Goal: Information Seeking & Learning: Find specific fact

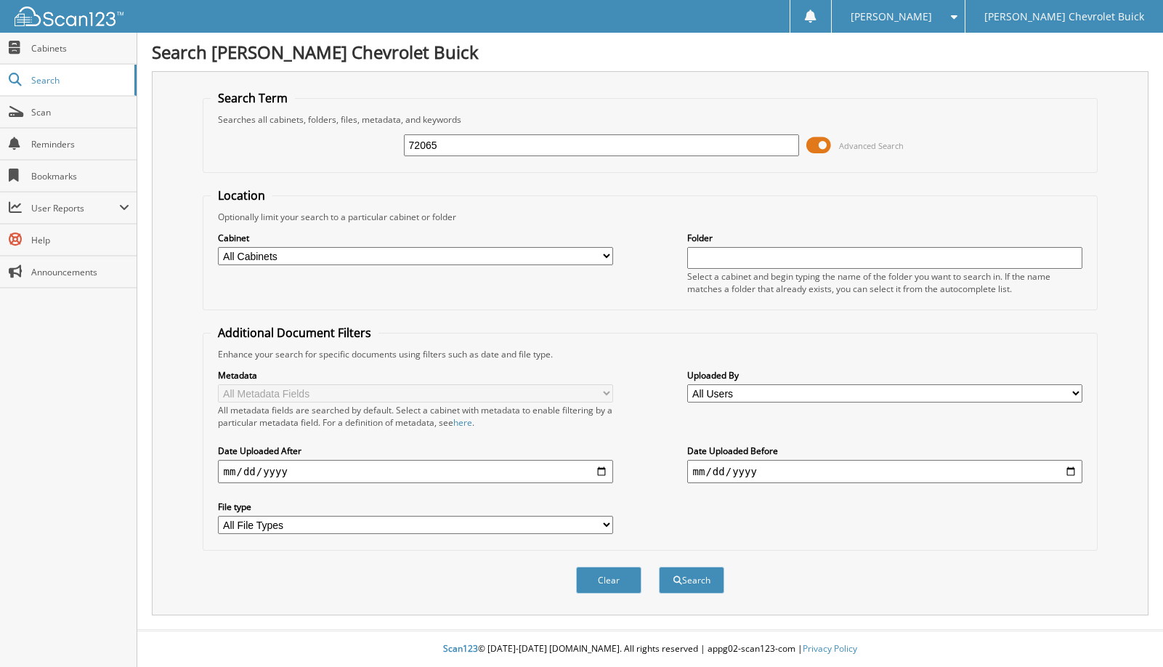
type input "72065"
click at [659, 566] on button "Search" at bounding box center [691, 579] width 65 height 27
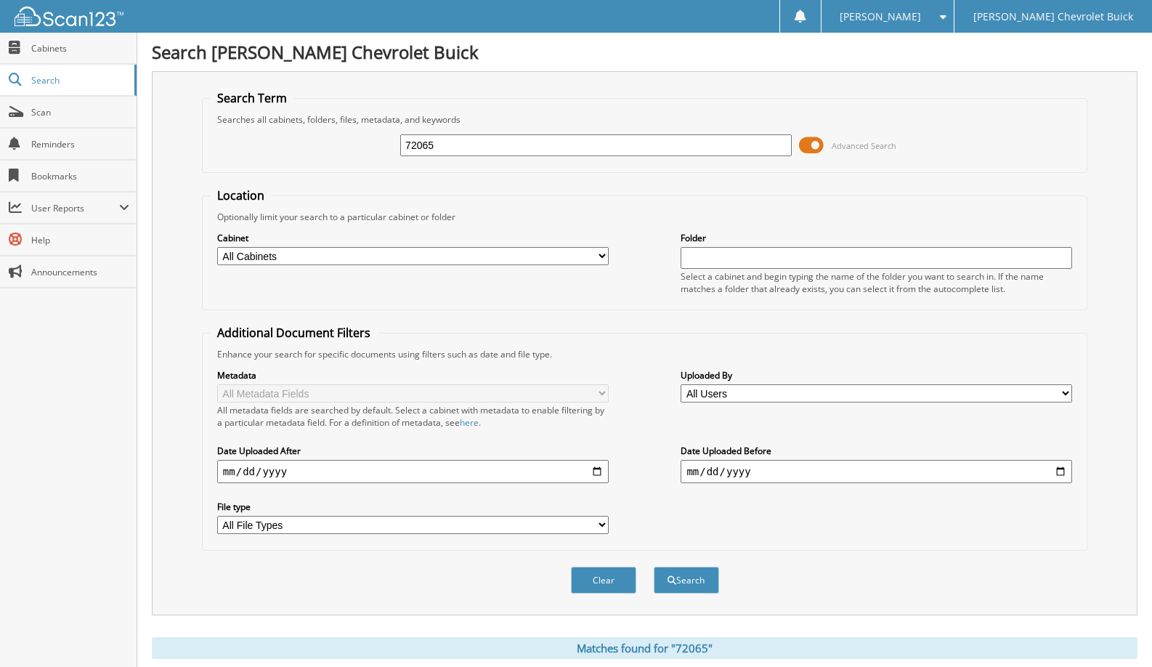
click at [817, 138] on span at bounding box center [811, 145] width 25 height 22
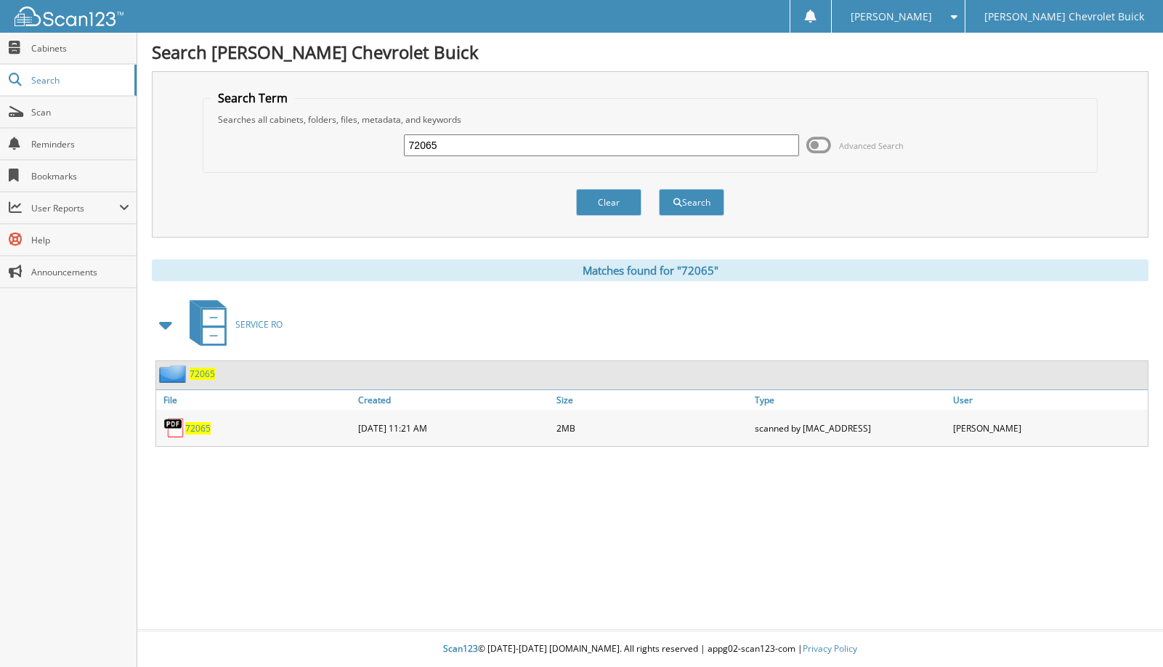
click at [190, 436] on div "72065" at bounding box center [255, 427] width 198 height 29
click at [194, 430] on span "72065" at bounding box center [197, 428] width 25 height 12
click at [419, 145] on input "72065" at bounding box center [602, 145] width 396 height 22
type input "72091"
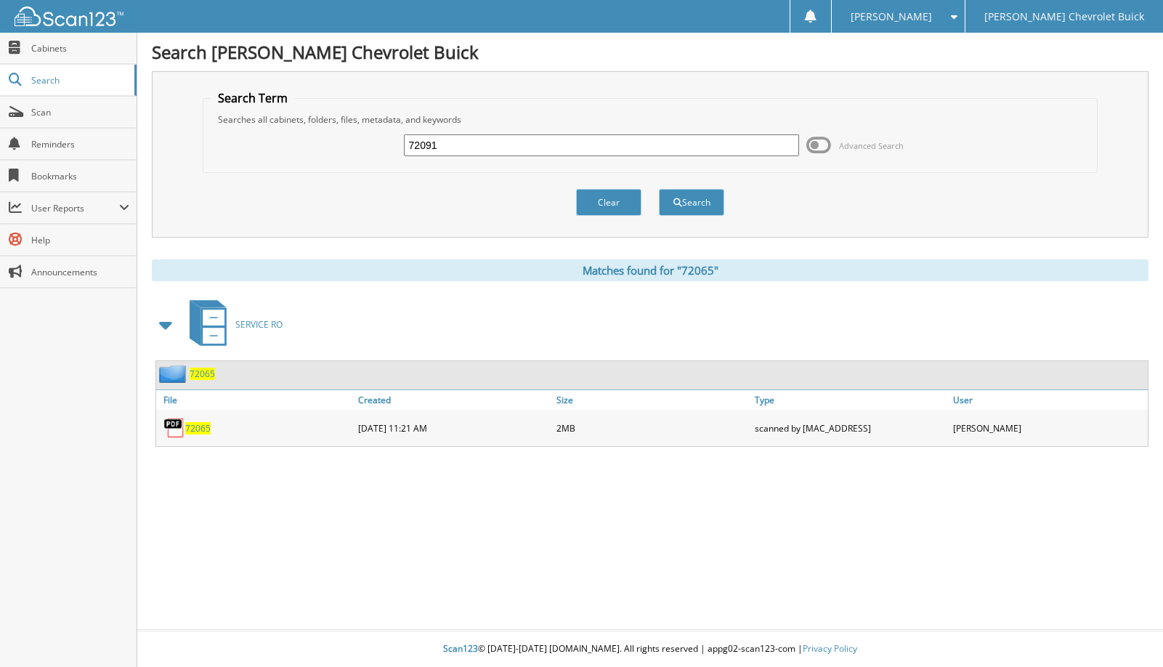
click at [659, 189] on button "Search" at bounding box center [691, 202] width 65 height 27
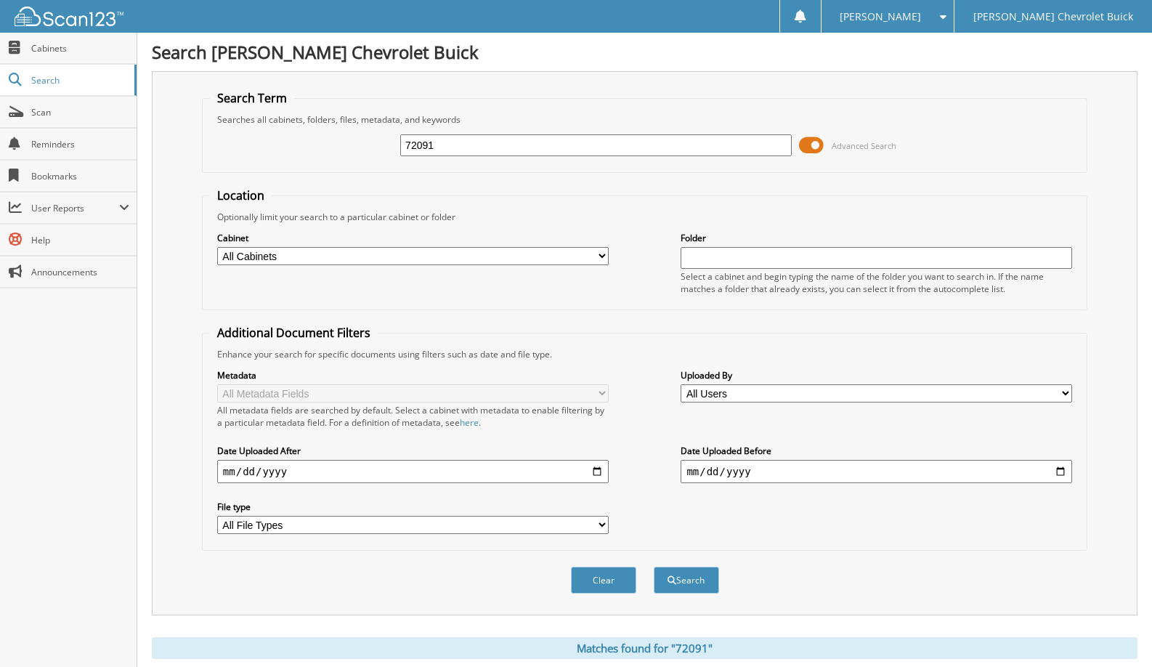
click at [816, 146] on span at bounding box center [811, 145] width 25 height 22
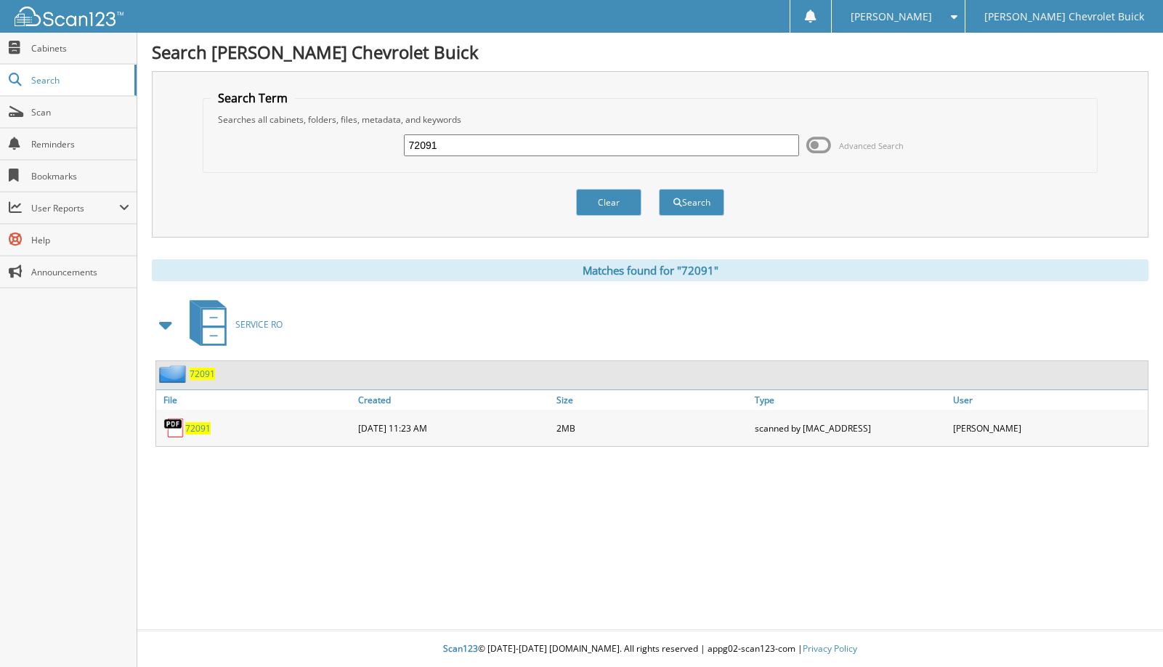
click at [190, 424] on span "72091" at bounding box center [197, 428] width 25 height 12
click at [431, 140] on input "72091" at bounding box center [602, 145] width 396 height 22
click at [421, 154] on input "72091" at bounding box center [602, 145] width 396 height 22
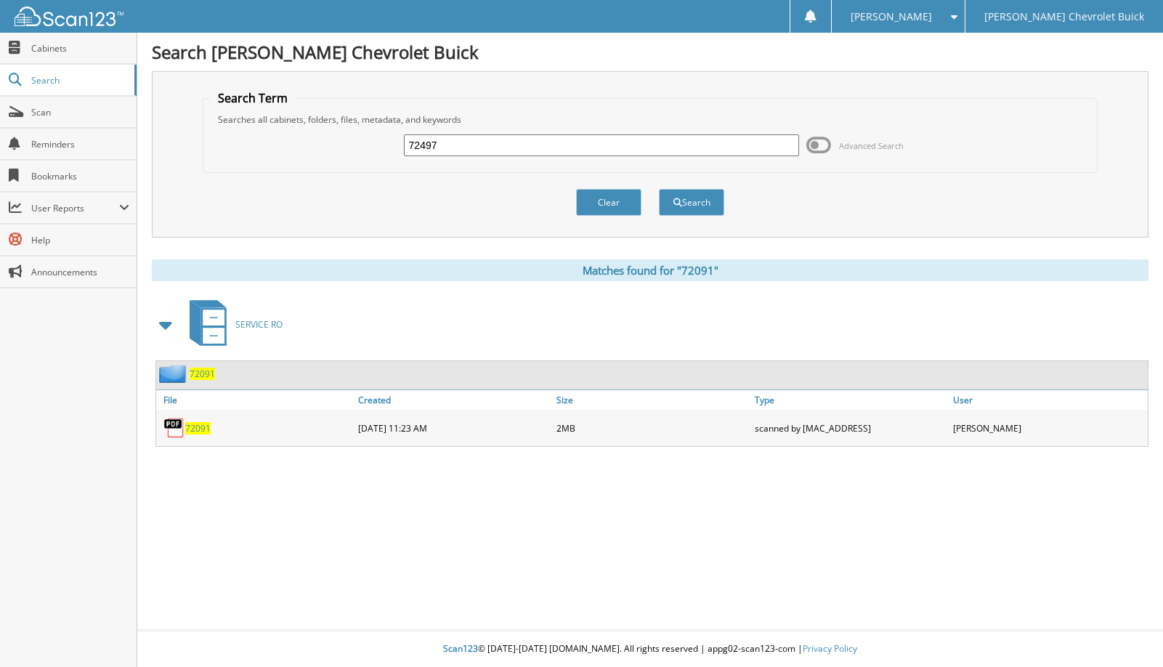
type input "72497"
click at [659, 189] on button "Search" at bounding box center [691, 202] width 65 height 27
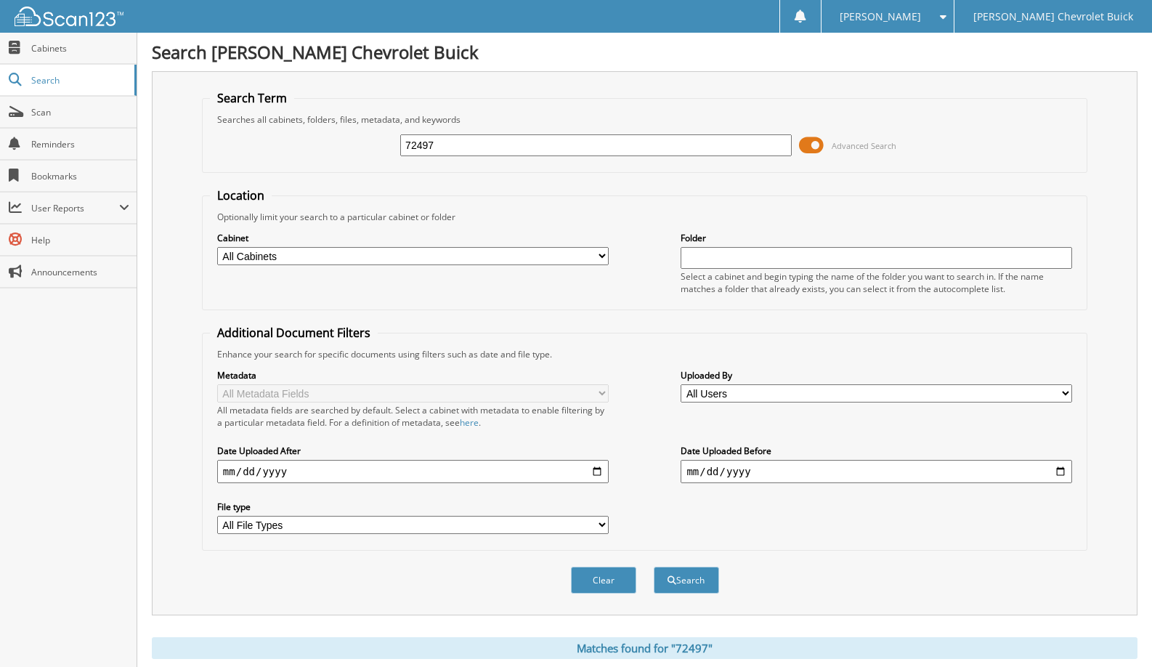
click at [816, 145] on span at bounding box center [811, 145] width 25 height 22
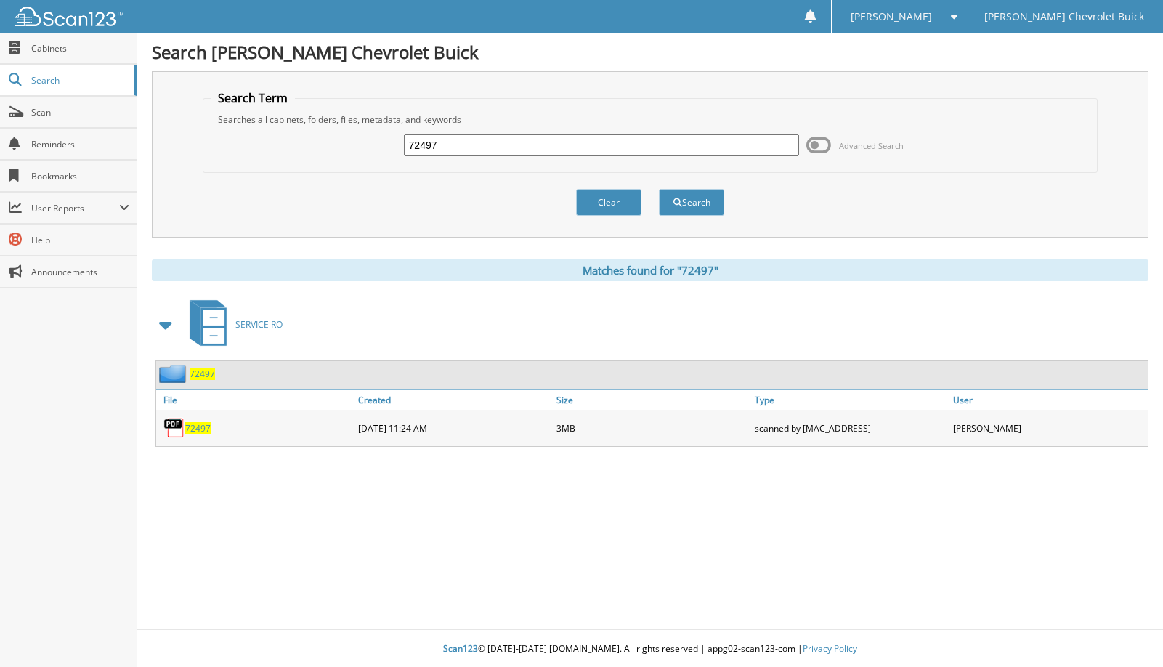
click at [192, 427] on span "72497" at bounding box center [197, 428] width 25 height 12
